Goal: Task Accomplishment & Management: Use online tool/utility

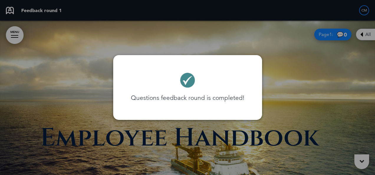
click at [367, 34] on div at bounding box center [187, 87] width 375 height 175
click at [360, 34] on div at bounding box center [187, 87] width 375 height 175
click at [215, 71] on div "Questions feedback round is completed!" at bounding box center [187, 87] width 125 height 41
click at [161, 80] on div "Questions feedback round is completed!" at bounding box center [187, 87] width 125 height 41
click at [335, 36] on div at bounding box center [187, 87] width 375 height 175
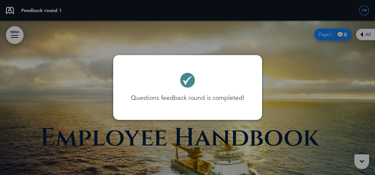
click at [371, 31] on div at bounding box center [187, 87] width 375 height 175
click at [364, 11] on div at bounding box center [187, 87] width 375 height 175
click at [361, 159] on div at bounding box center [187, 87] width 375 height 175
